Goal: Information Seeking & Learning: Learn about a topic

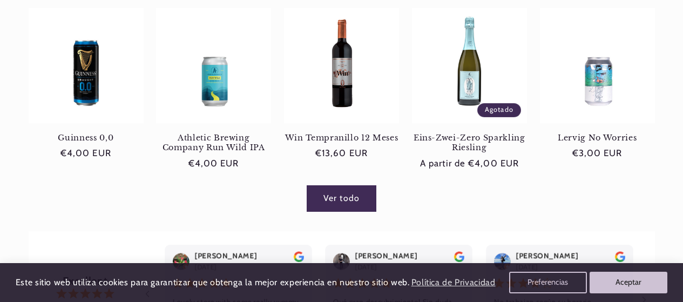
scroll to position [661, 0]
click at [258, 209] on div "Ver todo" at bounding box center [341, 195] width 683 height 32
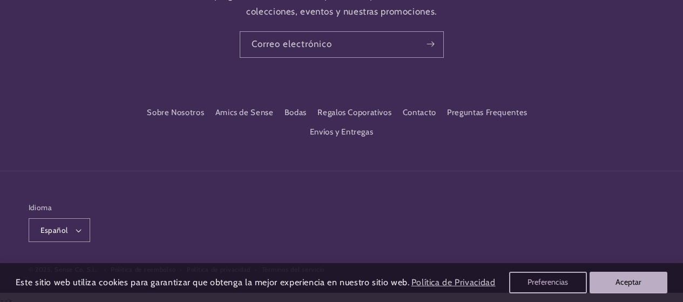
scroll to position [1711, 0]
click at [182, 105] on link "Sobre Nosotros" at bounding box center [175, 113] width 57 height 17
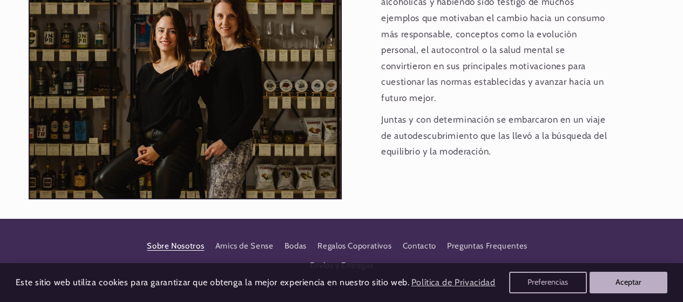
scroll to position [1213, 0]
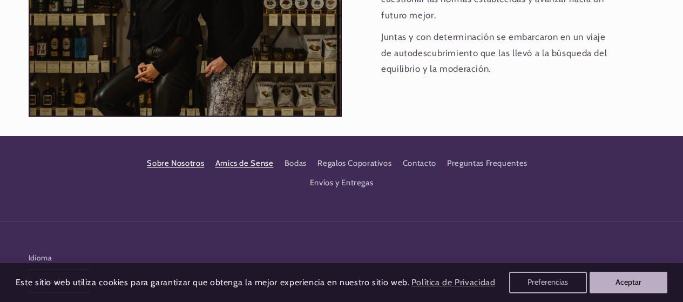
click at [237, 153] on link "Amics de Sense" at bounding box center [245, 162] width 58 height 19
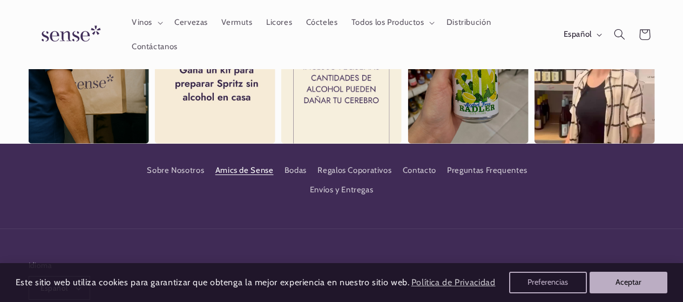
scroll to position [955, 0]
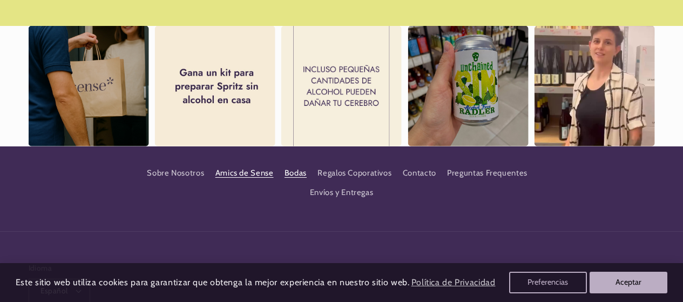
click at [290, 174] on link "Bodas" at bounding box center [296, 173] width 22 height 19
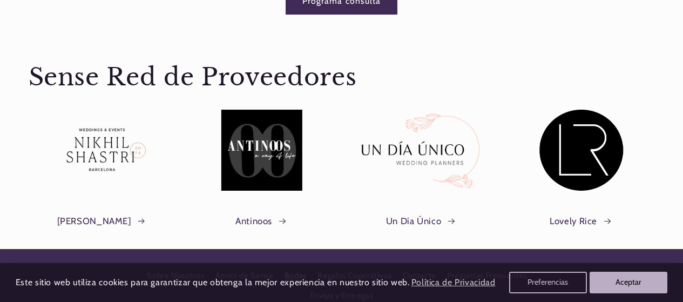
scroll to position [1723, 0]
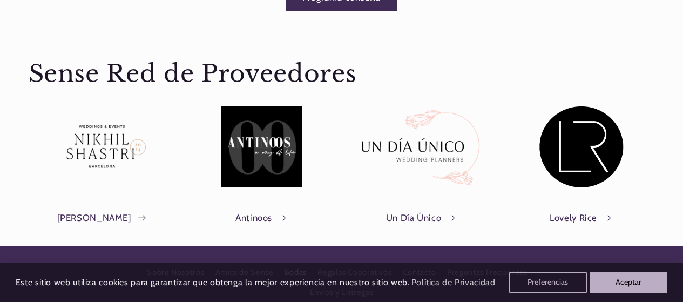
click at [106, 210] on link "[PERSON_NAME]" at bounding box center [102, 218] width 90 height 16
